Goal: Ask a question: Seek information or help from site administrators or community

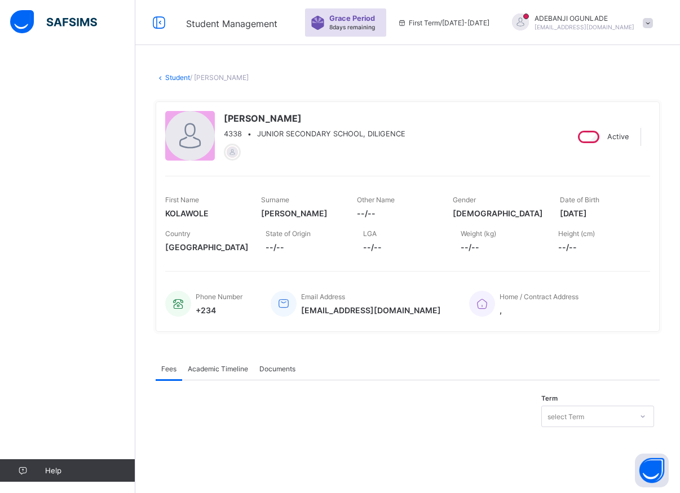
click at [605, 368] on div "Fees Academic Timeline Documents" at bounding box center [408, 368] width 504 height 23
click at [605, 369] on div "Fees Academic Timeline Documents" at bounding box center [408, 368] width 504 height 23
click at [608, 391] on div "Fees Academic Timeline Documents Fees More Options Term select Term × Manage Di…" at bounding box center [408, 395] width 504 height 76
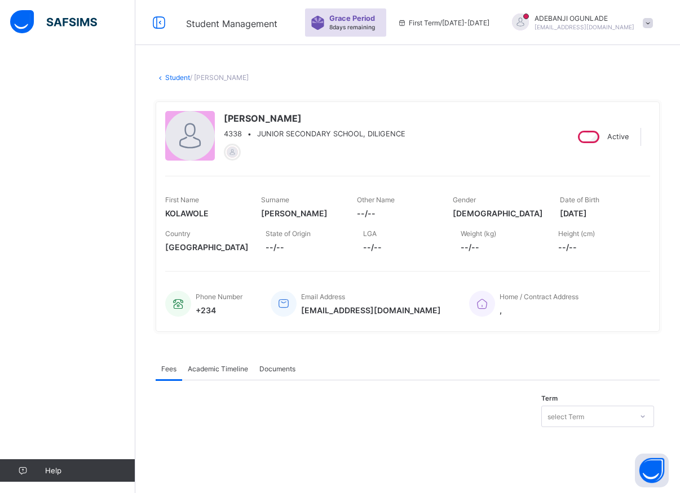
click at [48, 161] on div "Help" at bounding box center [67, 269] width 135 height 448
click at [51, 193] on div "Help" at bounding box center [67, 269] width 135 height 448
click at [99, 192] on div "Help" at bounding box center [67, 269] width 135 height 448
click at [88, 206] on div "Help" at bounding box center [67, 269] width 135 height 448
click at [110, 260] on div "Help" at bounding box center [67, 269] width 135 height 448
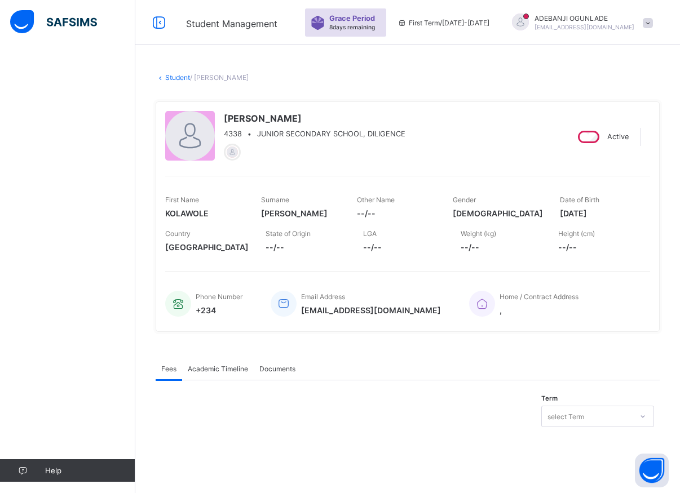
click at [110, 260] on div "Help" at bounding box center [67, 269] width 135 height 448
drag, startPoint x: 110, startPoint y: 260, endPoint x: 109, endPoint y: 271, distance: 10.8
click at [109, 271] on div "Help" at bounding box center [67, 269] width 135 height 448
click at [109, 276] on div "Help" at bounding box center [67, 269] width 135 height 448
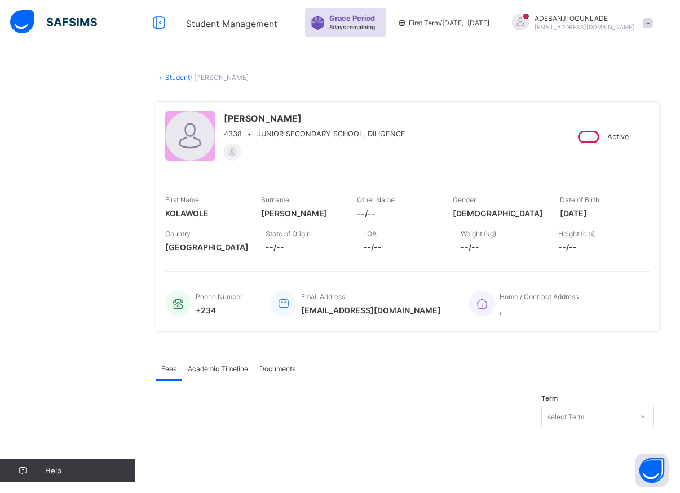
click at [109, 277] on div "Help" at bounding box center [67, 269] width 135 height 448
drag, startPoint x: 109, startPoint y: 278, endPoint x: 109, endPoint y: 293, distance: 14.1
click at [109, 292] on div "Help" at bounding box center [67, 269] width 135 height 448
click at [109, 293] on div "Help" at bounding box center [67, 269] width 135 height 448
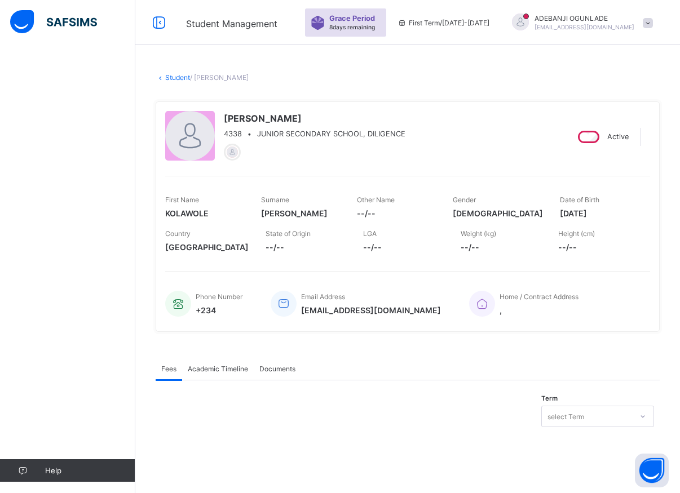
drag, startPoint x: 109, startPoint y: 293, endPoint x: 107, endPoint y: 335, distance: 42.9
click at [107, 330] on div "Help" at bounding box center [67, 269] width 135 height 448
drag, startPoint x: 107, startPoint y: 335, endPoint x: 107, endPoint y: 342, distance: 6.8
click at [107, 338] on div "Help" at bounding box center [67, 269] width 135 height 448
drag, startPoint x: 107, startPoint y: 342, endPoint x: 104, endPoint y: 365, distance: 22.8
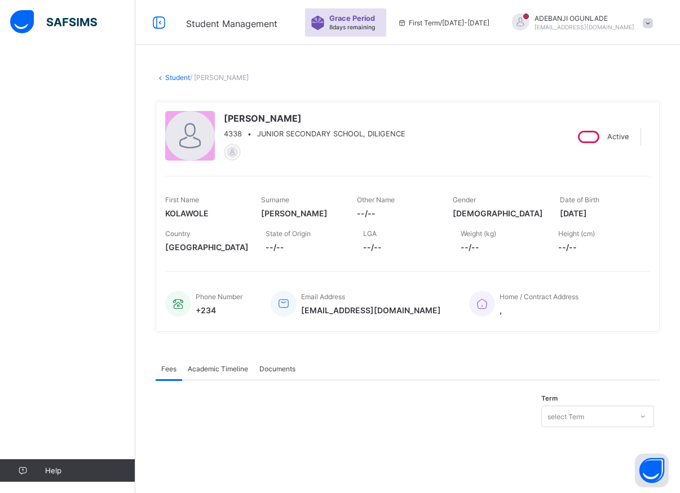
click at [104, 358] on div "Help" at bounding box center [67, 269] width 135 height 448
click at [103, 369] on div "Help" at bounding box center [67, 269] width 135 height 448
click at [101, 378] on div "Help" at bounding box center [67, 269] width 135 height 448
click at [101, 384] on div "Help" at bounding box center [67, 269] width 135 height 448
click at [101, 396] on div "Help" at bounding box center [67, 269] width 135 height 448
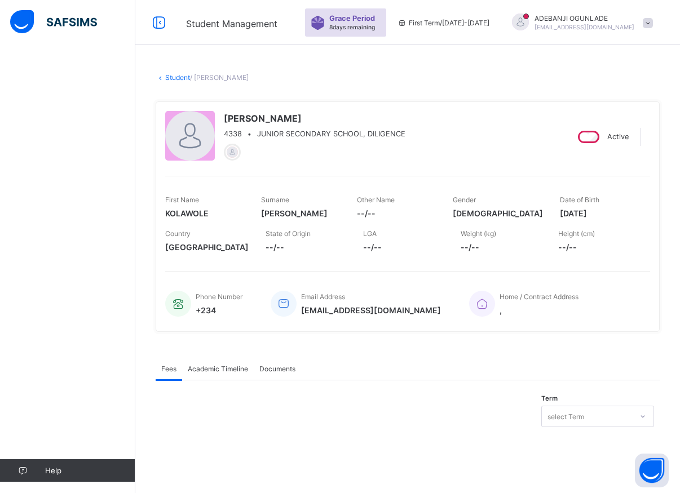
click at [102, 401] on div "Help" at bounding box center [67, 269] width 135 height 448
drag, startPoint x: 103, startPoint y: 407, endPoint x: 103, endPoint y: 414, distance: 6.8
click at [103, 412] on div "Help" at bounding box center [67, 269] width 135 height 448
click at [103, 414] on div "Help" at bounding box center [67, 269] width 135 height 448
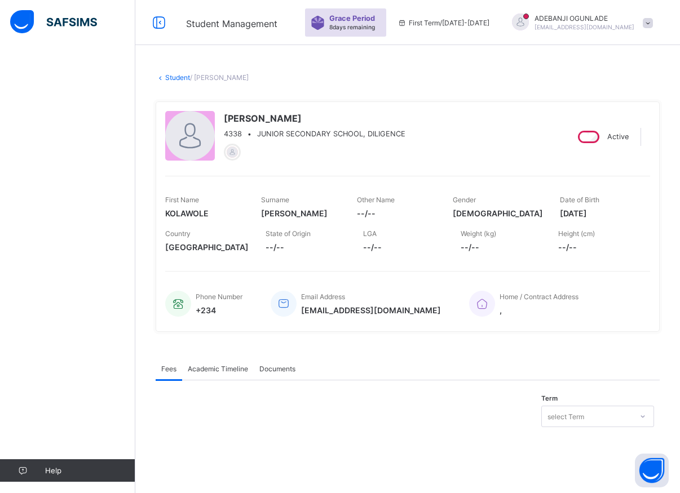
drag, startPoint x: 103, startPoint y: 414, endPoint x: 103, endPoint y: 430, distance: 15.8
click at [103, 430] on div "Help" at bounding box center [67, 269] width 135 height 448
drag, startPoint x: 103, startPoint y: 430, endPoint x: 103, endPoint y: 444, distance: 14.7
click at [103, 444] on div "Help" at bounding box center [67, 269] width 135 height 448
drag, startPoint x: 103, startPoint y: 444, endPoint x: 103, endPoint y: 462, distance: 18.0
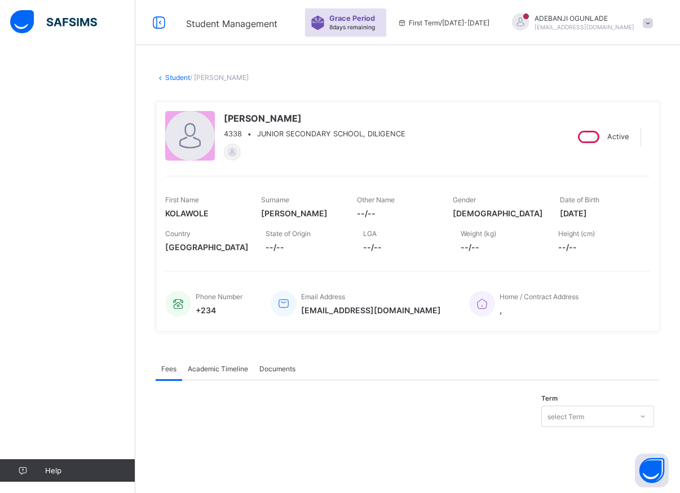
click at [103, 462] on div "Help" at bounding box center [67, 269] width 135 height 448
click at [103, 467] on link "Help" at bounding box center [67, 470] width 135 height 23
click at [103, 467] on span "Help" at bounding box center [90, 470] width 90 height 9
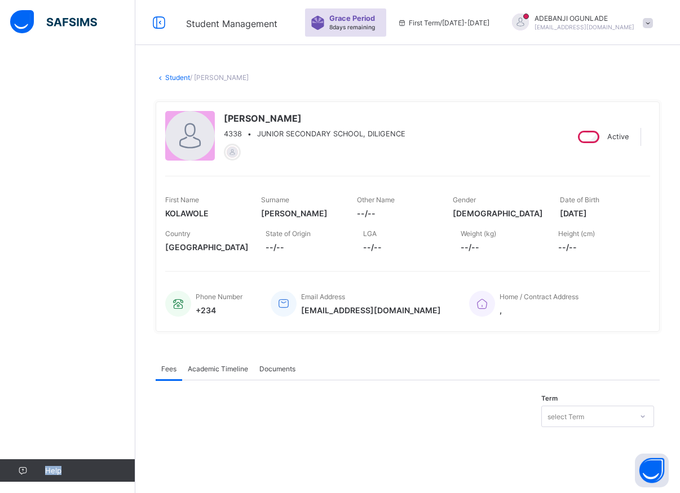
click at [103, 467] on span "Help" at bounding box center [90, 470] width 90 height 9
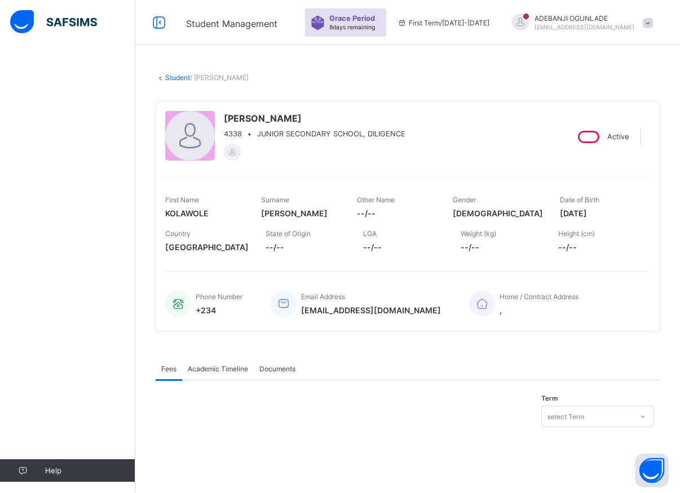
click at [103, 467] on span "Help" at bounding box center [90, 470] width 90 height 9
click at [103, 471] on span "Help" at bounding box center [90, 470] width 90 height 9
click at [80, 266] on div "Help" at bounding box center [67, 269] width 135 height 448
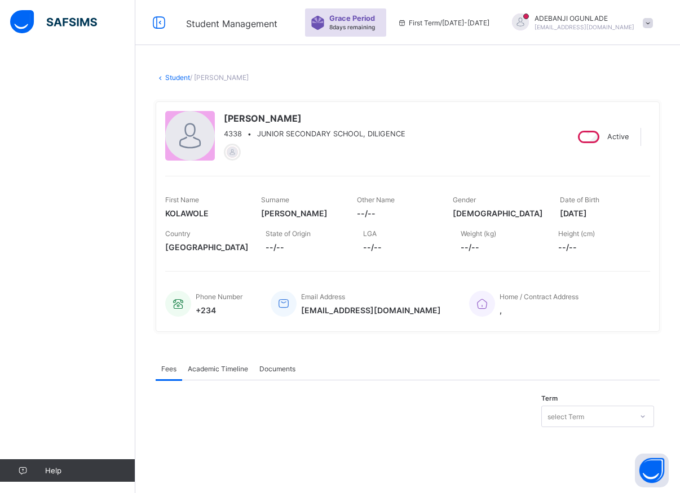
click at [312, 211] on span "[PERSON_NAME]" at bounding box center [300, 214] width 79 height 10
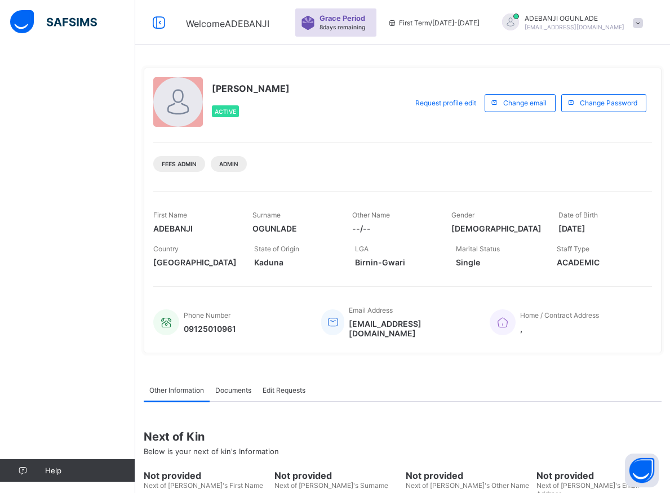
click at [75, 98] on div "Help" at bounding box center [67, 269] width 135 height 448
